Goal: Check status: Check status

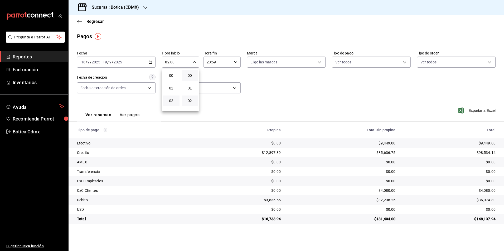
click at [193, 103] on button "02" at bounding box center [189, 101] width 17 height 11
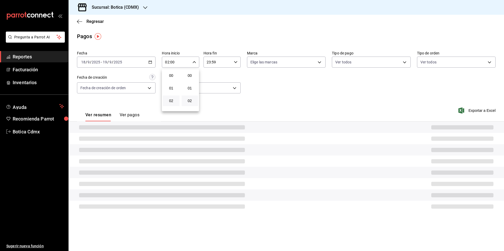
type input "02:02"
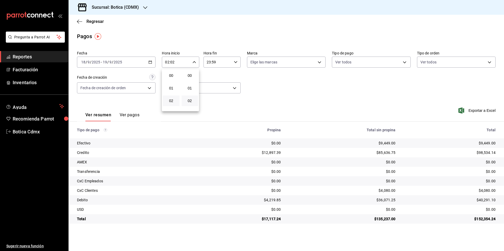
click at [96, 22] on div at bounding box center [252, 125] width 504 height 251
click at [96, 22] on span "Regresar" at bounding box center [94, 21] width 17 height 5
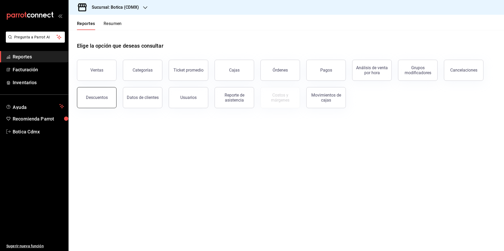
click at [100, 97] on div "Descuentos" at bounding box center [97, 97] width 22 height 5
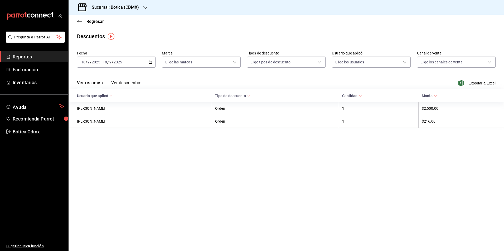
click at [129, 82] on button "Ver descuentos" at bounding box center [126, 84] width 30 height 9
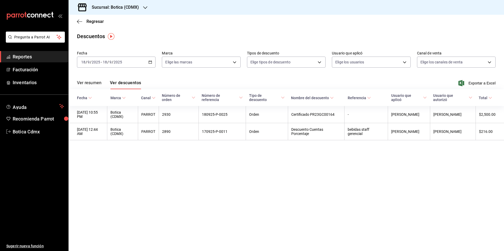
click at [123, 165] on main "Regresar Descuentos Fecha [DATE] [DATE] - [DATE] [DATE] Marca Elige las marcas …" at bounding box center [285, 133] width 435 height 236
click at [97, 21] on span "Regresar" at bounding box center [94, 21] width 17 height 5
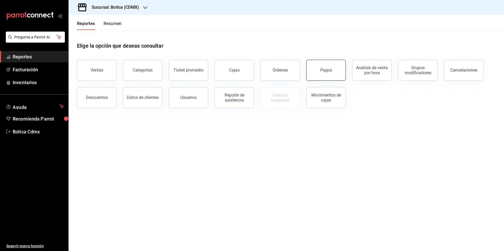
click at [336, 76] on button "Pagos" at bounding box center [326, 70] width 40 height 21
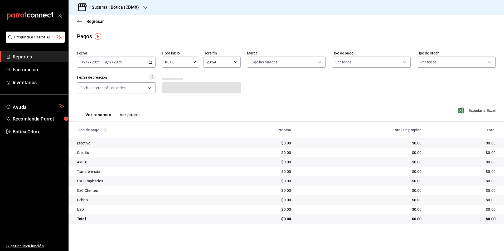
click at [152, 62] on icon "button" at bounding box center [150, 62] width 4 height 4
click at [100, 138] on span "Rango de fechas" at bounding box center [101, 138] width 41 height 6
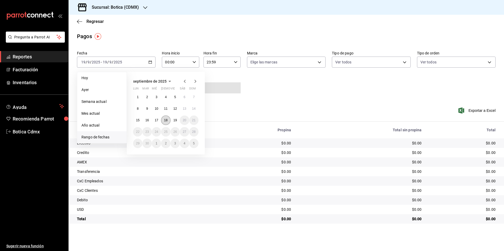
click at [164, 119] on abbr "18" at bounding box center [165, 121] width 3 height 4
click at [178, 121] on button "19" at bounding box center [174, 120] width 9 height 9
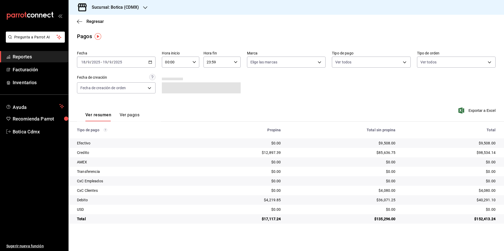
click at [181, 61] on input "00:00" at bounding box center [176, 62] width 28 height 11
click at [168, 100] on span "02" at bounding box center [171, 101] width 10 height 4
click at [188, 101] on span "02" at bounding box center [190, 101] width 10 height 4
type input "02:02"
